Goal: Information Seeking & Learning: Learn about a topic

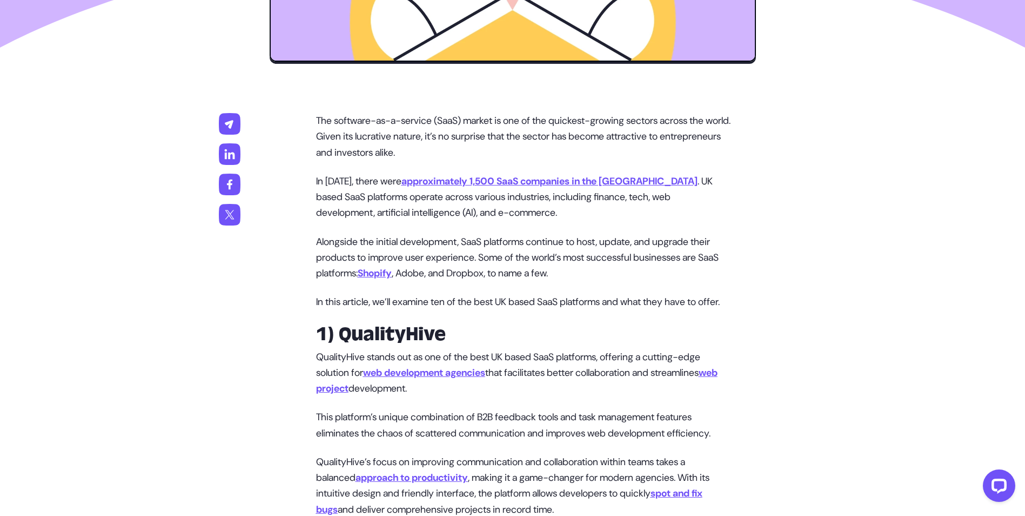
scroll to position [648, 0]
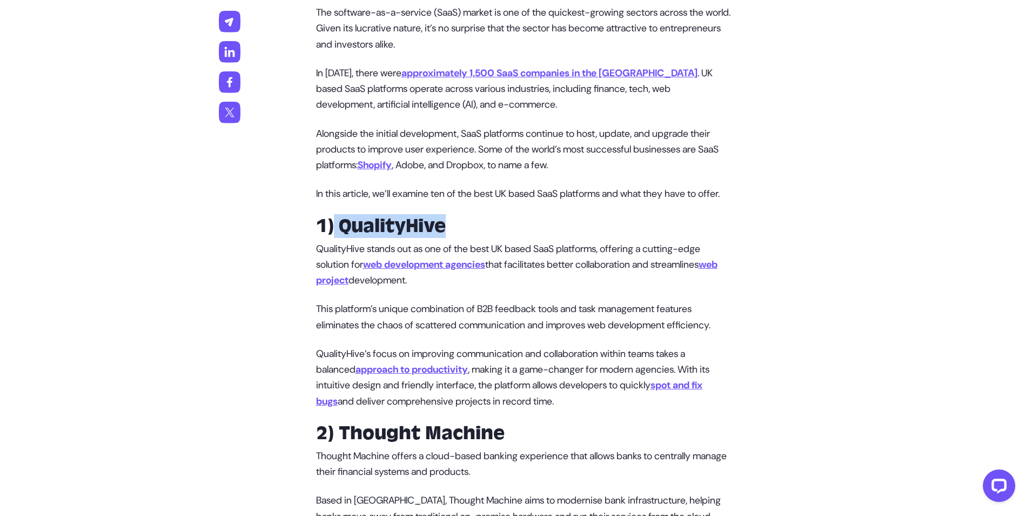
drag, startPoint x: 465, startPoint y: 240, endPoint x: 335, endPoint y: 244, distance: 129.7
click at [335, 237] on h2 "1) QualityHive" at bounding box center [523, 226] width 415 height 22
drag, startPoint x: 335, startPoint y: 244, endPoint x: 368, endPoint y: 240, distance: 33.2
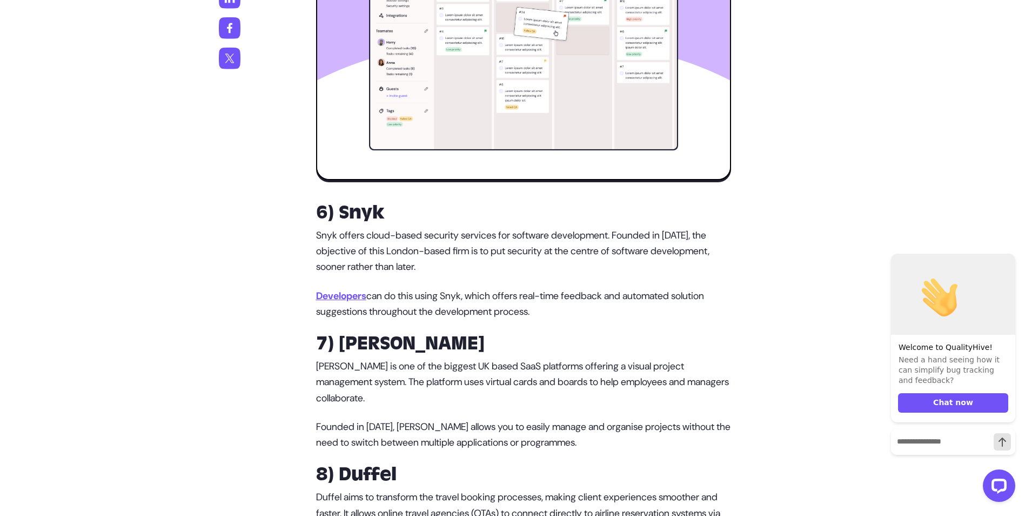
scroll to position [1891, 0]
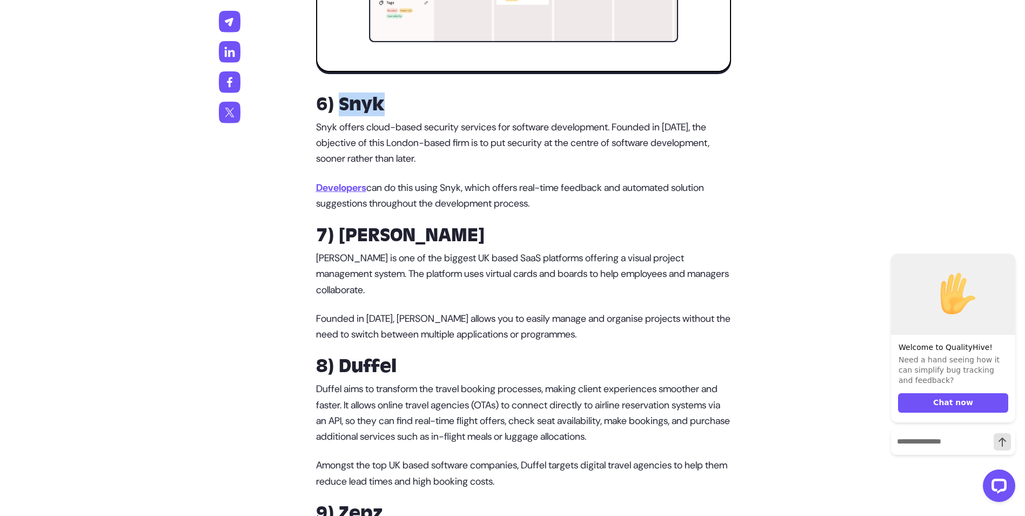
drag, startPoint x: 420, startPoint y: 150, endPoint x: 342, endPoint y: 153, distance: 77.9
click at [342, 115] on h2 "6) Snyk" at bounding box center [523, 104] width 415 height 22
drag, startPoint x: 342, startPoint y: 153, endPoint x: 364, endPoint y: 153, distance: 21.6
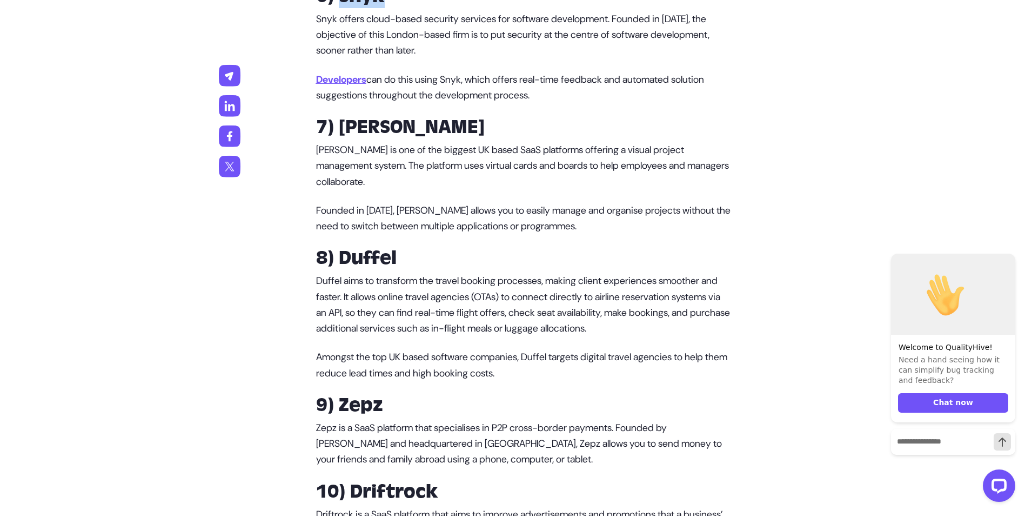
scroll to position [2107, 0]
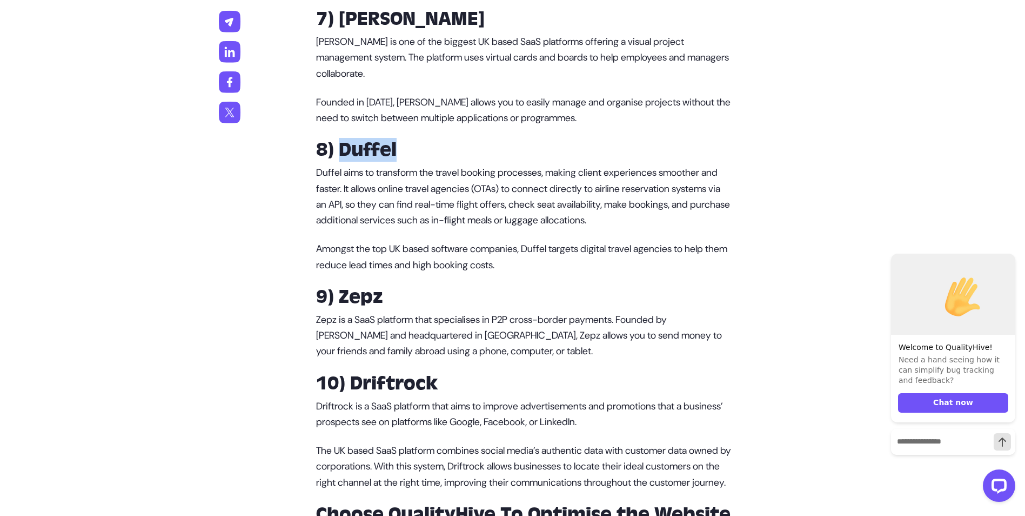
drag, startPoint x: 403, startPoint y: 192, endPoint x: 340, endPoint y: 192, distance: 62.7
click at [340, 160] on h2 "8) Duffel" at bounding box center [523, 150] width 415 height 22
drag, startPoint x: 340, startPoint y: 192, endPoint x: 348, endPoint y: 193, distance: 8.2
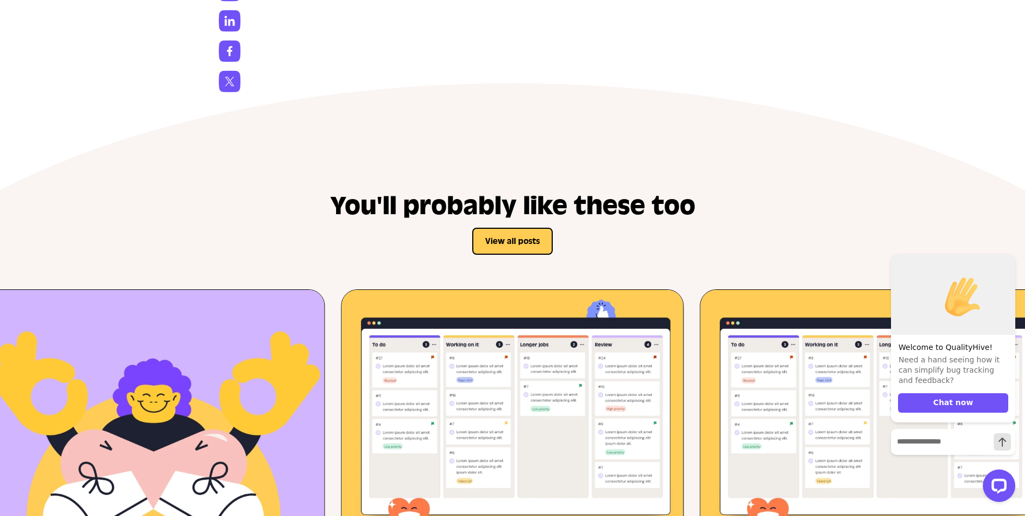
scroll to position [3296, 0]
